Goal: Communication & Community: Ask a question

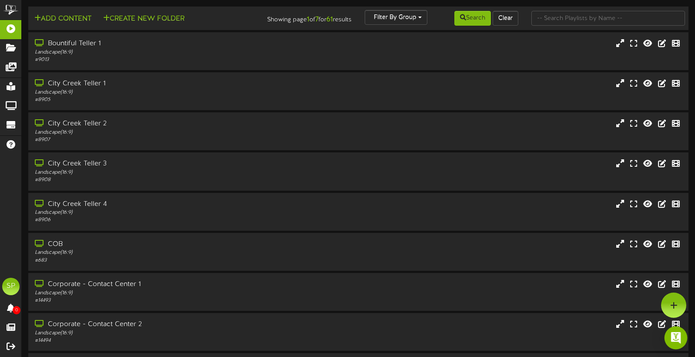
click at [678, 335] on img "Open Intercom Messenger" at bounding box center [675, 337] width 11 height 11
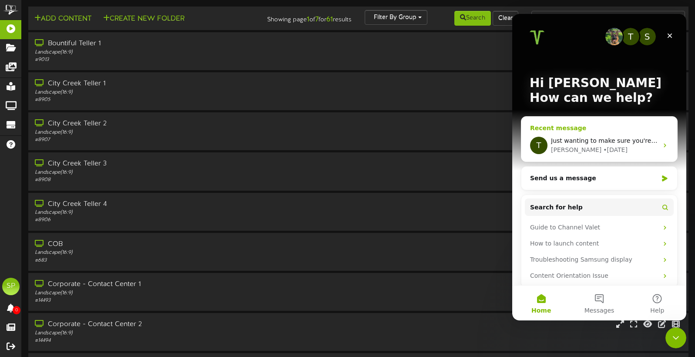
click at [590, 134] on div "T Just wanting to make sure you're seeing these messages. [PERSON_NAME] • [DATE]" at bounding box center [599, 145] width 156 height 32
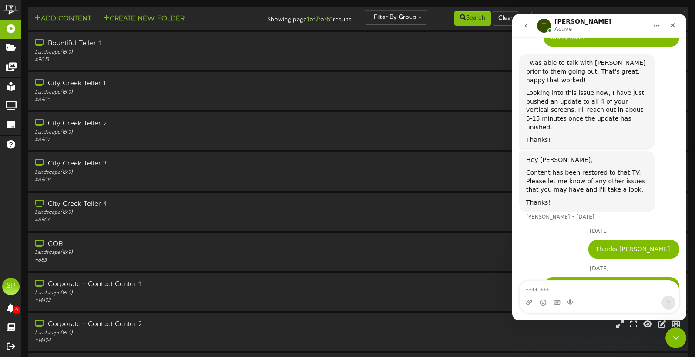
scroll to position [2088, 0]
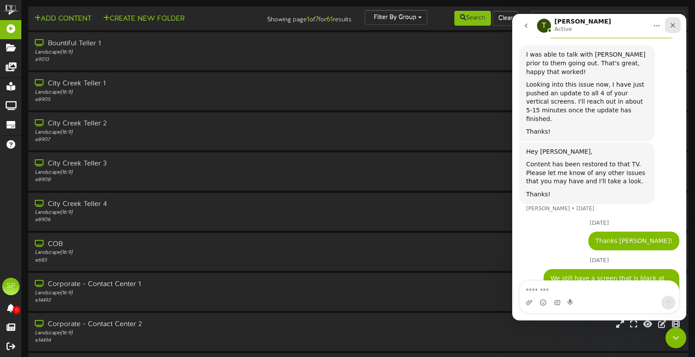
click at [677, 24] on div "Close" at bounding box center [673, 25] width 16 height 16
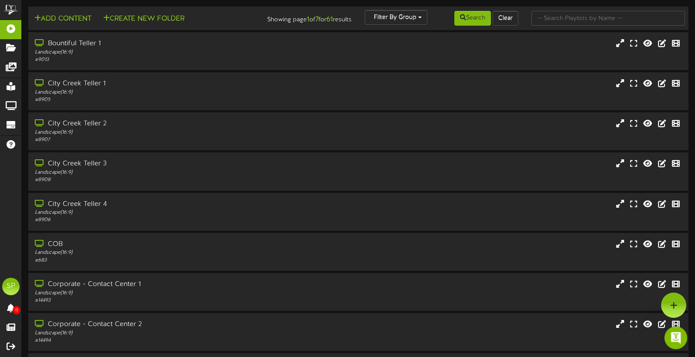
click at [673, 337] on icon "Open Intercom Messenger" at bounding box center [674, 336] width 14 height 14
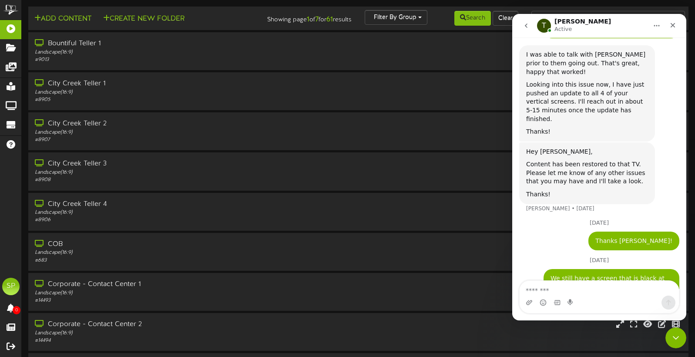
click at [527, 24] on icon "go back" at bounding box center [526, 25] width 7 height 7
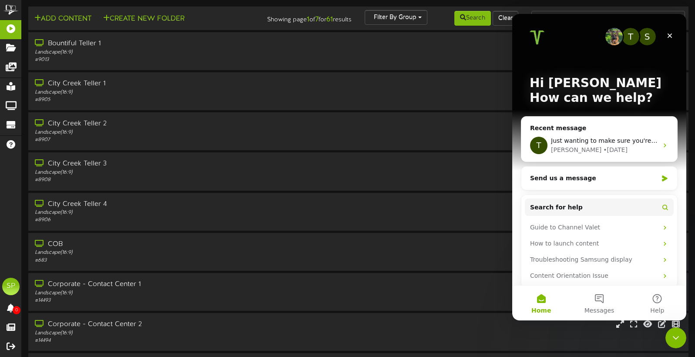
scroll to position [0, 0]
click at [580, 175] on div "Send us a message" at bounding box center [593, 178] width 127 height 9
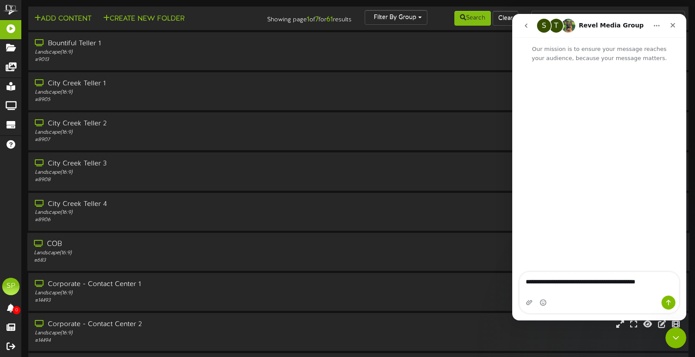
type textarea "**********"
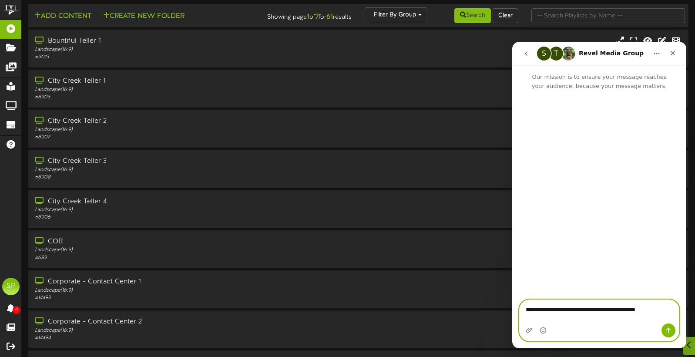
scroll to position [3, 0]
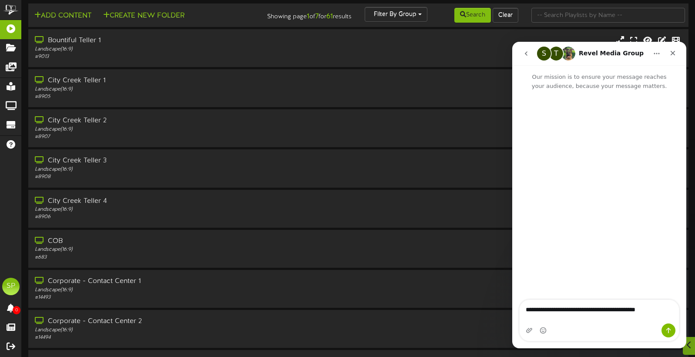
click at [668, 301] on div "Intercom messenger" at bounding box center [599, 196] width 174 height 210
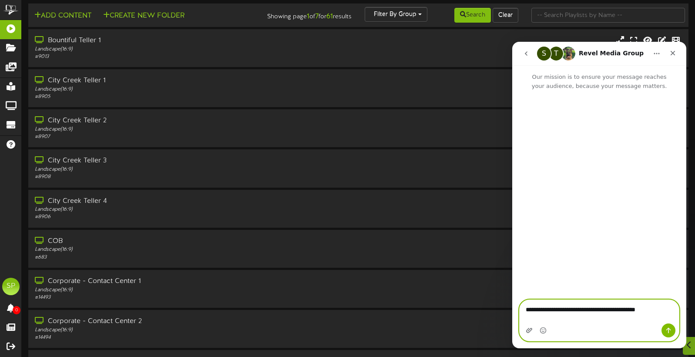
click at [530, 329] on icon "Upload attachment" at bounding box center [529, 330] width 7 height 7
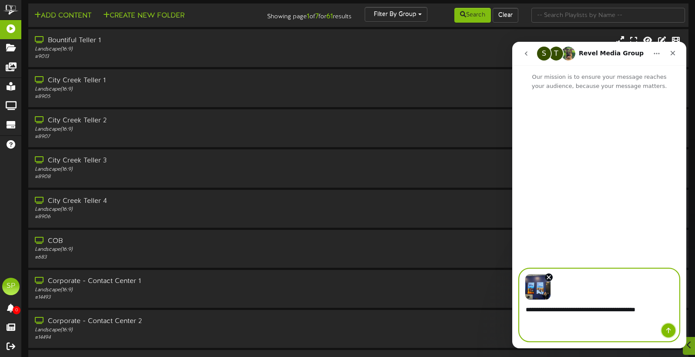
click at [669, 329] on icon "Send a message…" at bounding box center [668, 331] width 5 height 6
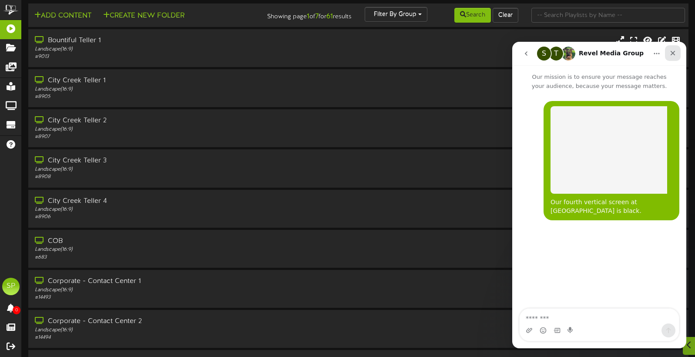
click at [674, 53] on icon "Close" at bounding box center [672, 53] width 7 height 7
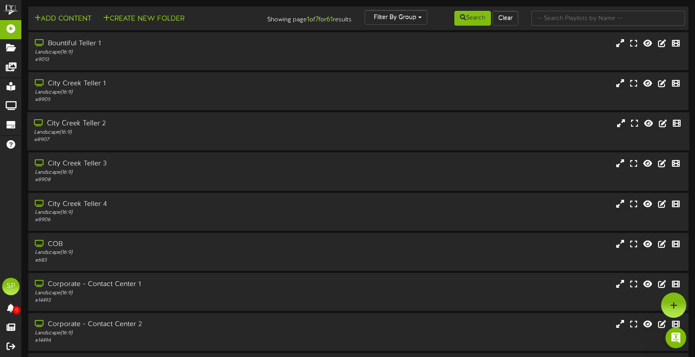
scroll to position [0, 0]
click at [675, 334] on icon "Open Intercom Messenger" at bounding box center [674, 336] width 14 height 14
